Goal: Find specific page/section: Find specific page/section

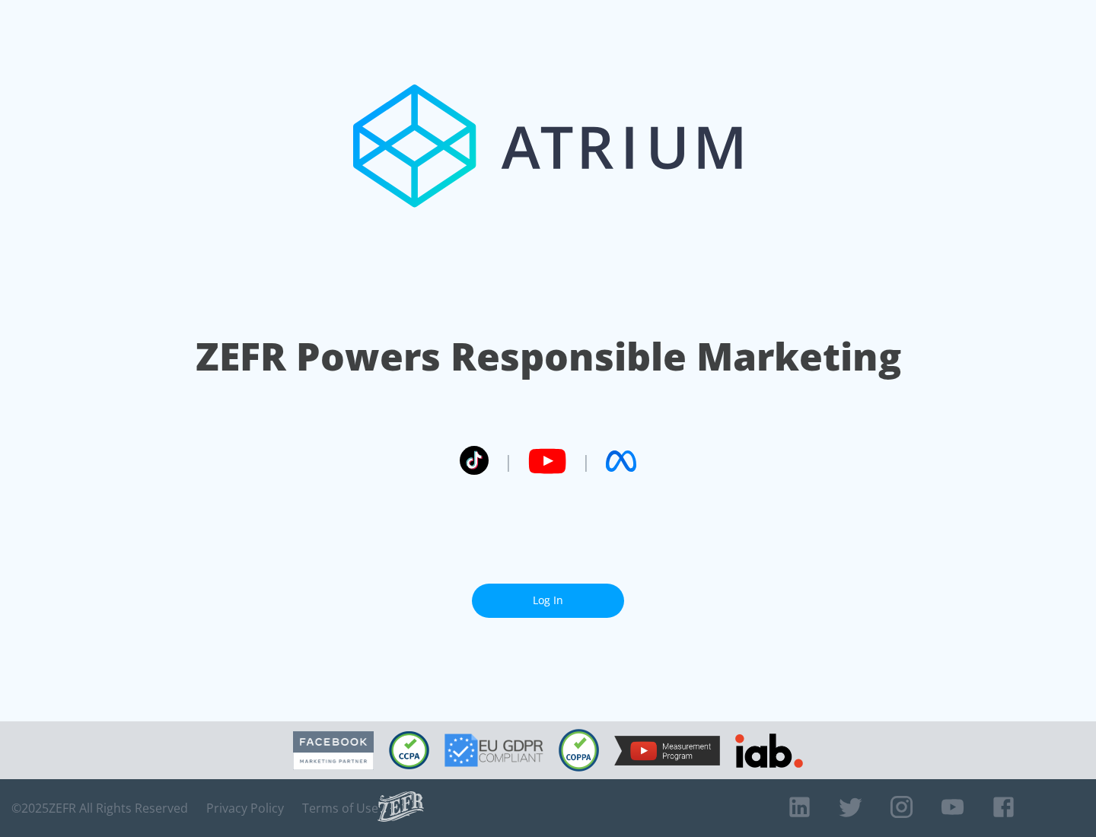
click at [548, 600] on link "Log In" at bounding box center [548, 601] width 152 height 34
